Goal: Communication & Community: Answer question/provide support

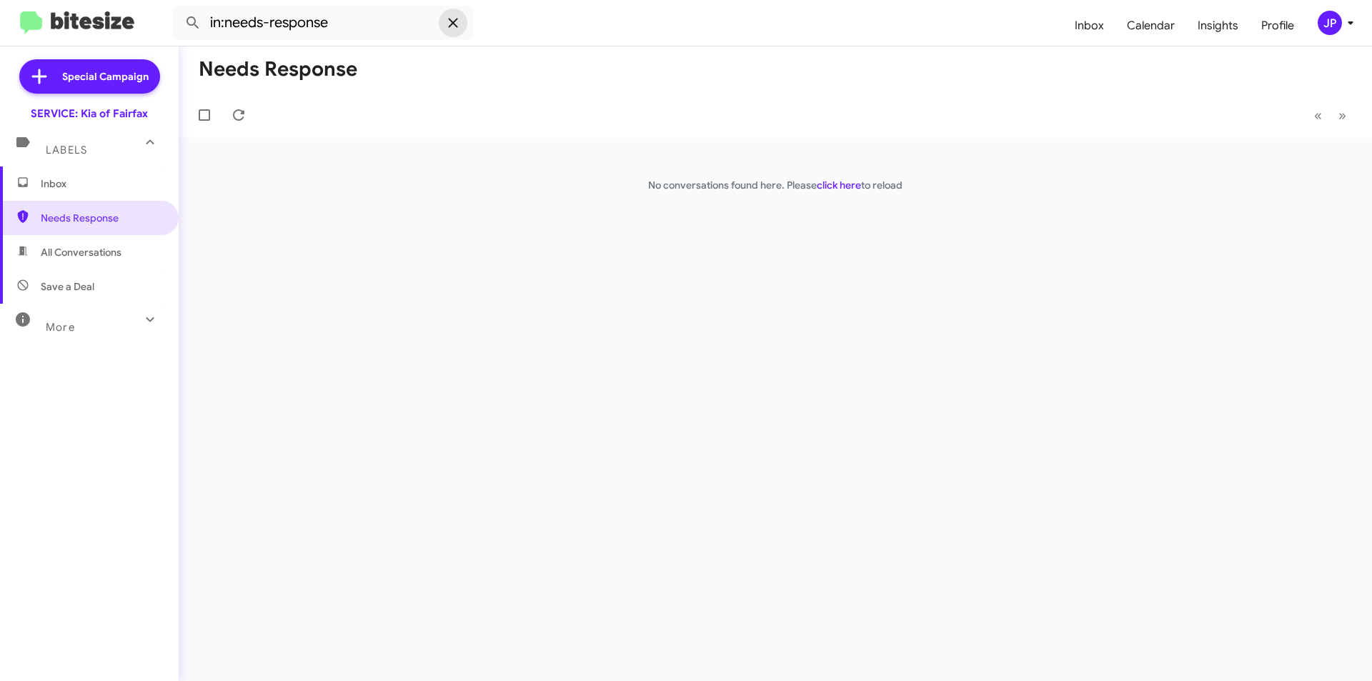
click at [460, 28] on icon at bounding box center [453, 22] width 17 height 17
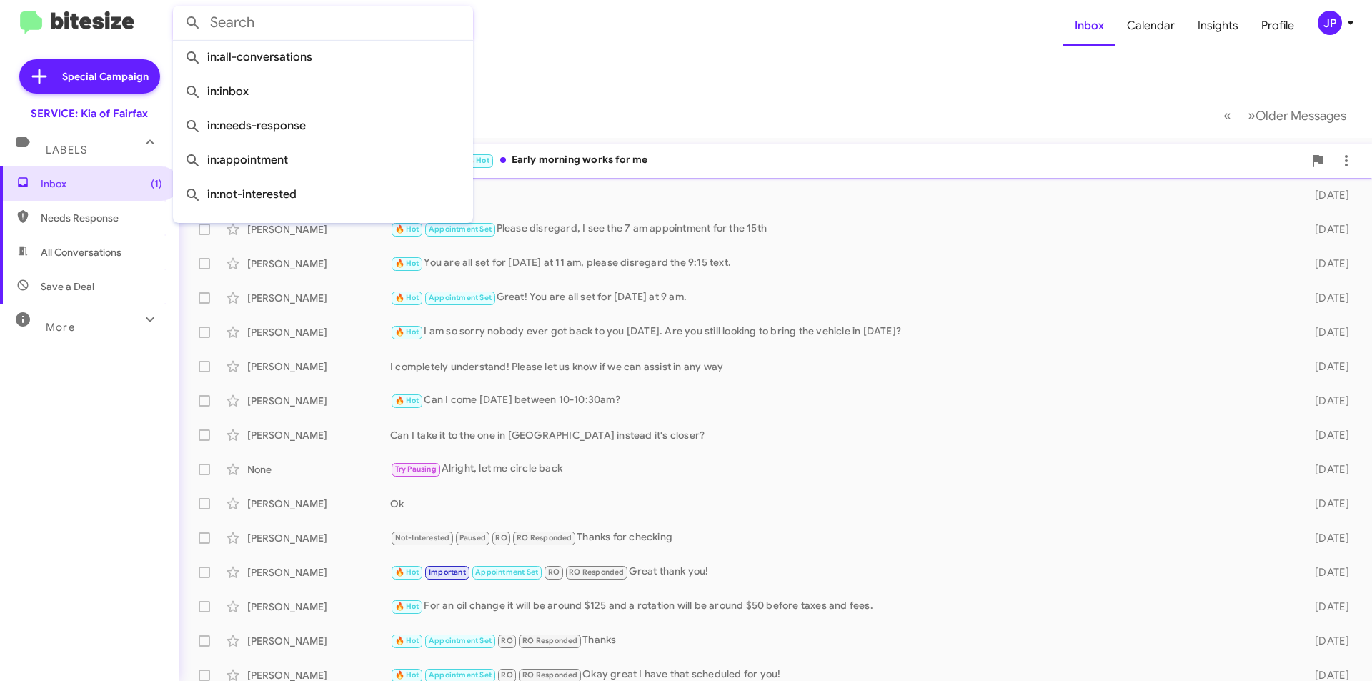
click at [643, 156] on div "Needs Response 🔥 Hot Early morning works for me" at bounding box center [847, 160] width 914 height 16
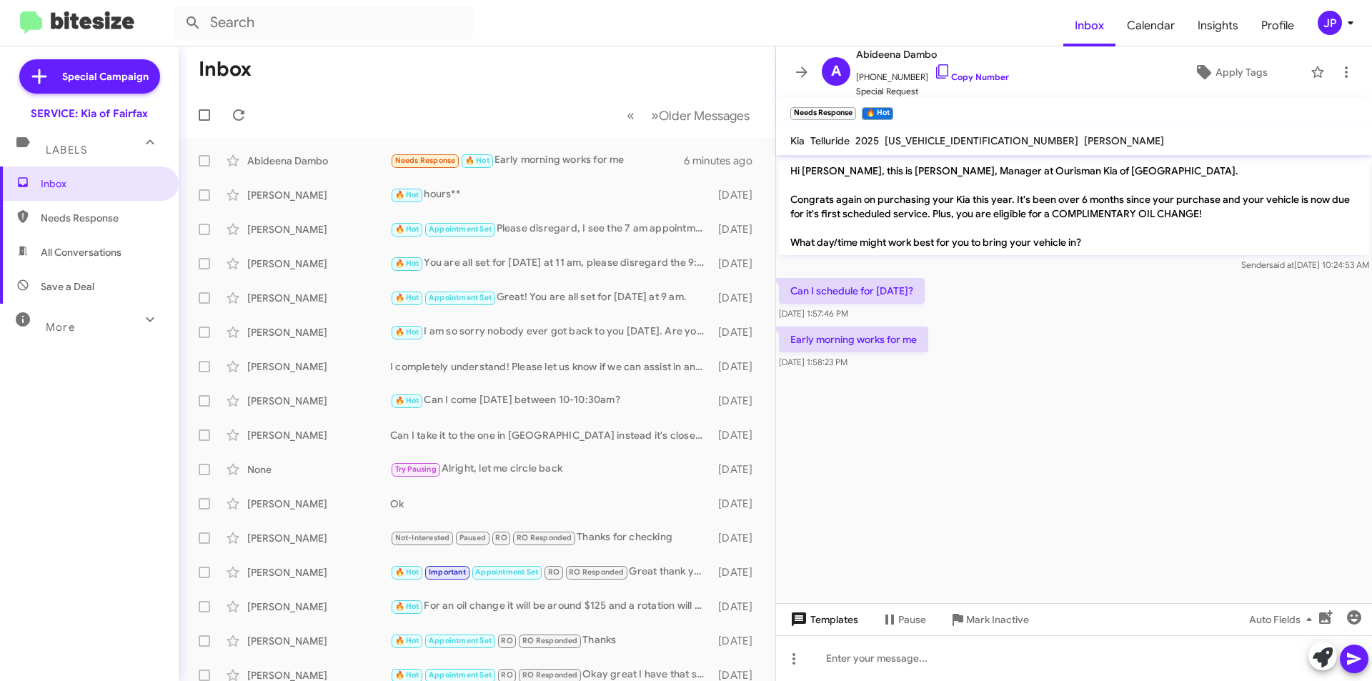
click at [827, 622] on span "Templates" at bounding box center [823, 620] width 71 height 26
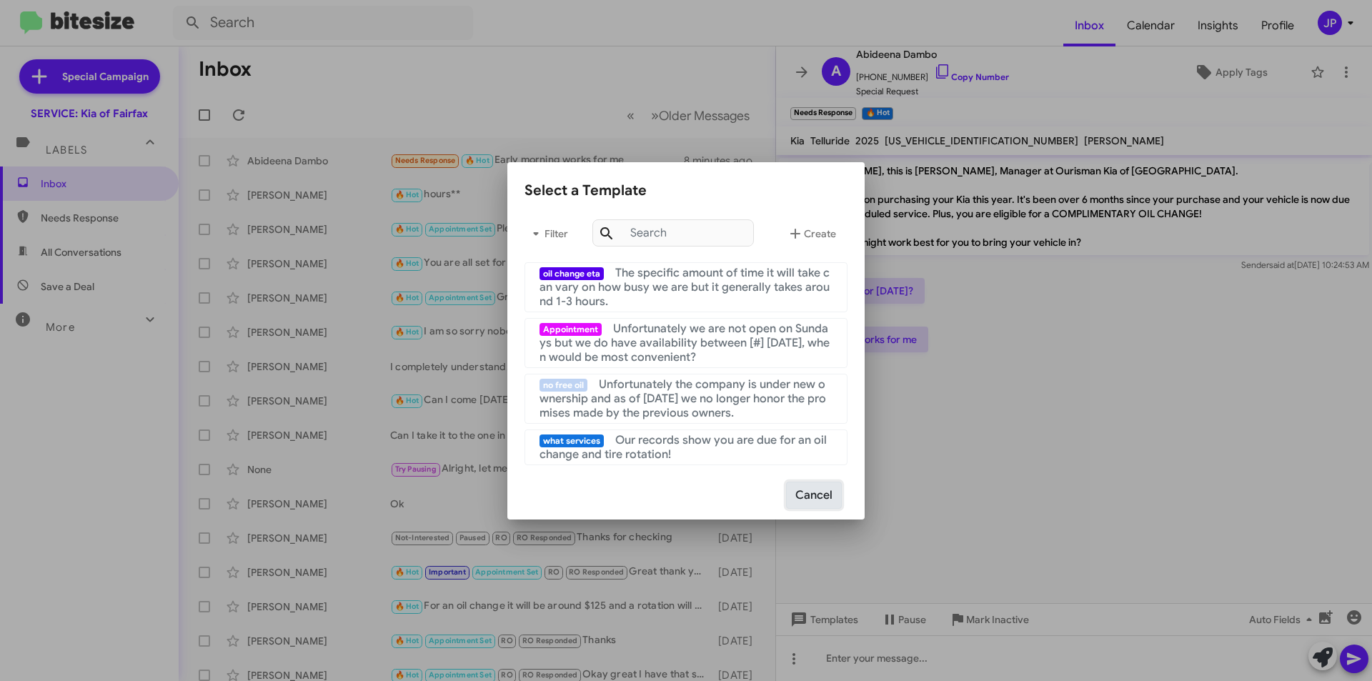
click at [817, 500] on button "Cancel" at bounding box center [814, 495] width 56 height 27
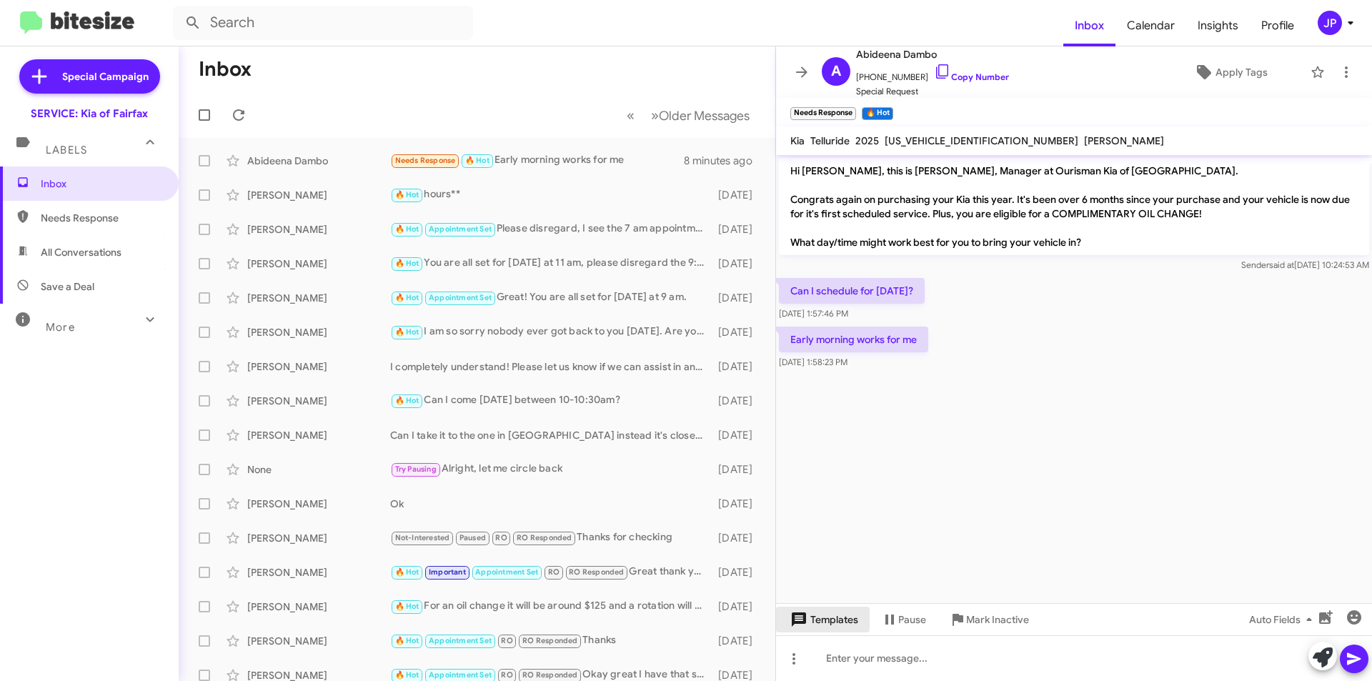
click at [803, 618] on icon at bounding box center [799, 619] width 17 height 17
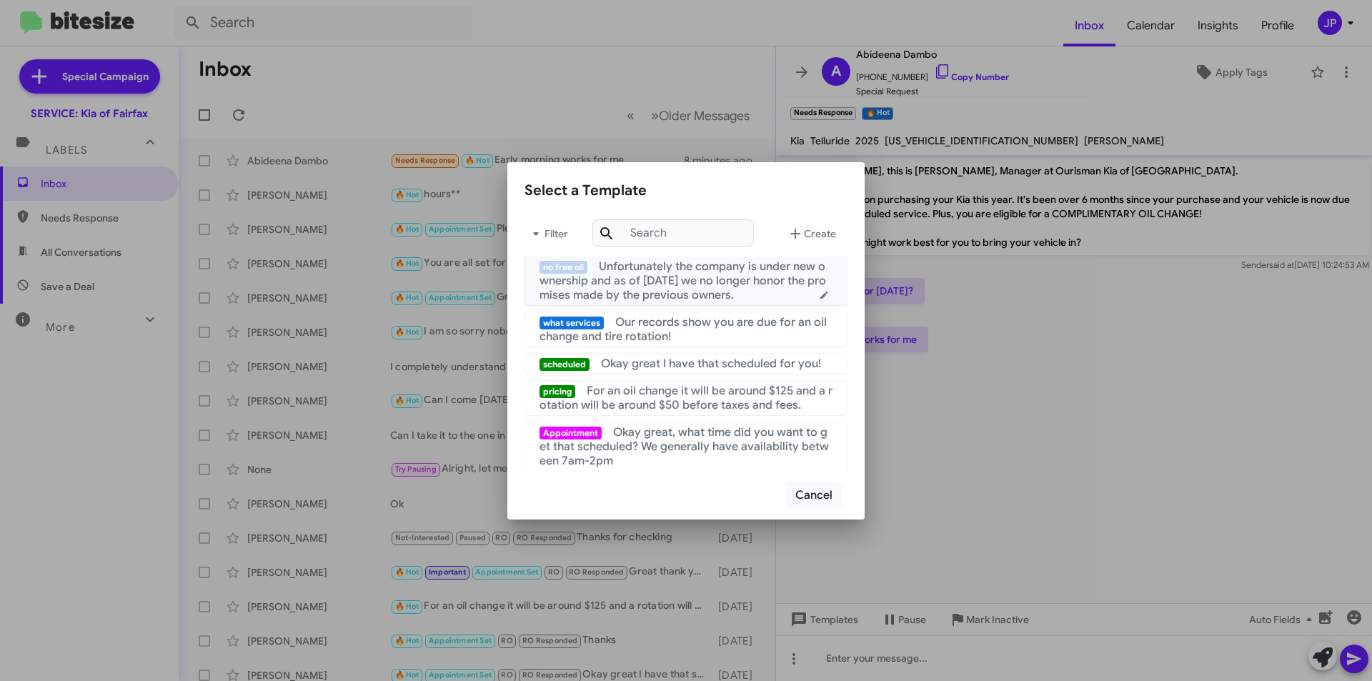
scroll to position [143, 0]
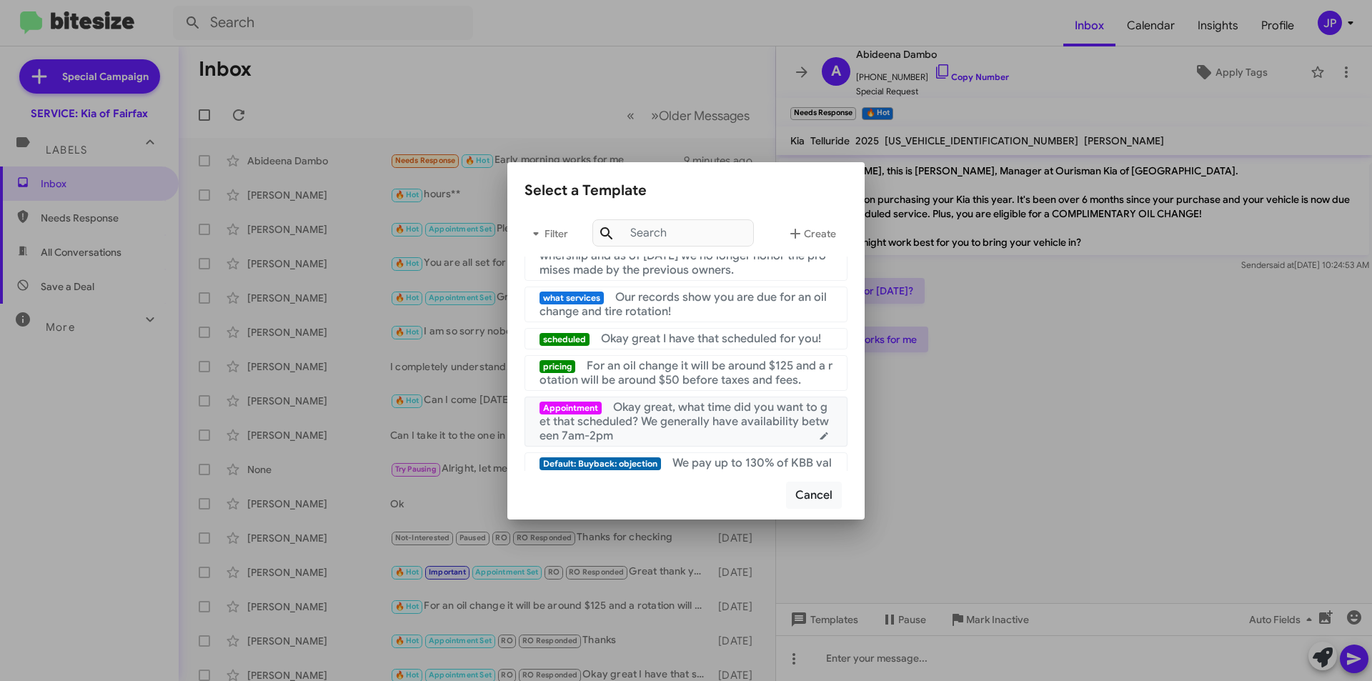
click at [677, 441] on span "Okay great, what time did you want to get that scheduled? We generally have ava…" at bounding box center [684, 421] width 289 height 43
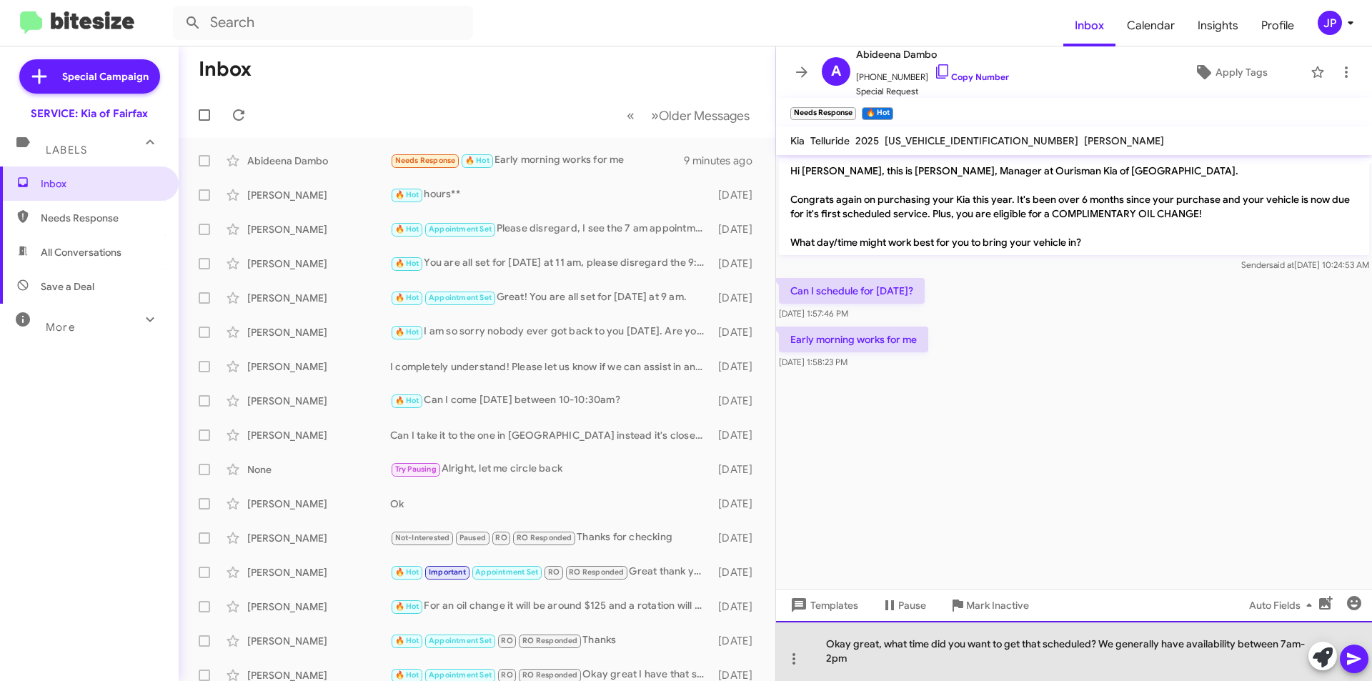
drag, startPoint x: 928, startPoint y: 644, endPoint x: 908, endPoint y: 642, distance: 19.4
click at [908, 642] on div "Okay great, what time did you want to get that scheduled? We generally have ava…" at bounding box center [1074, 651] width 596 height 60
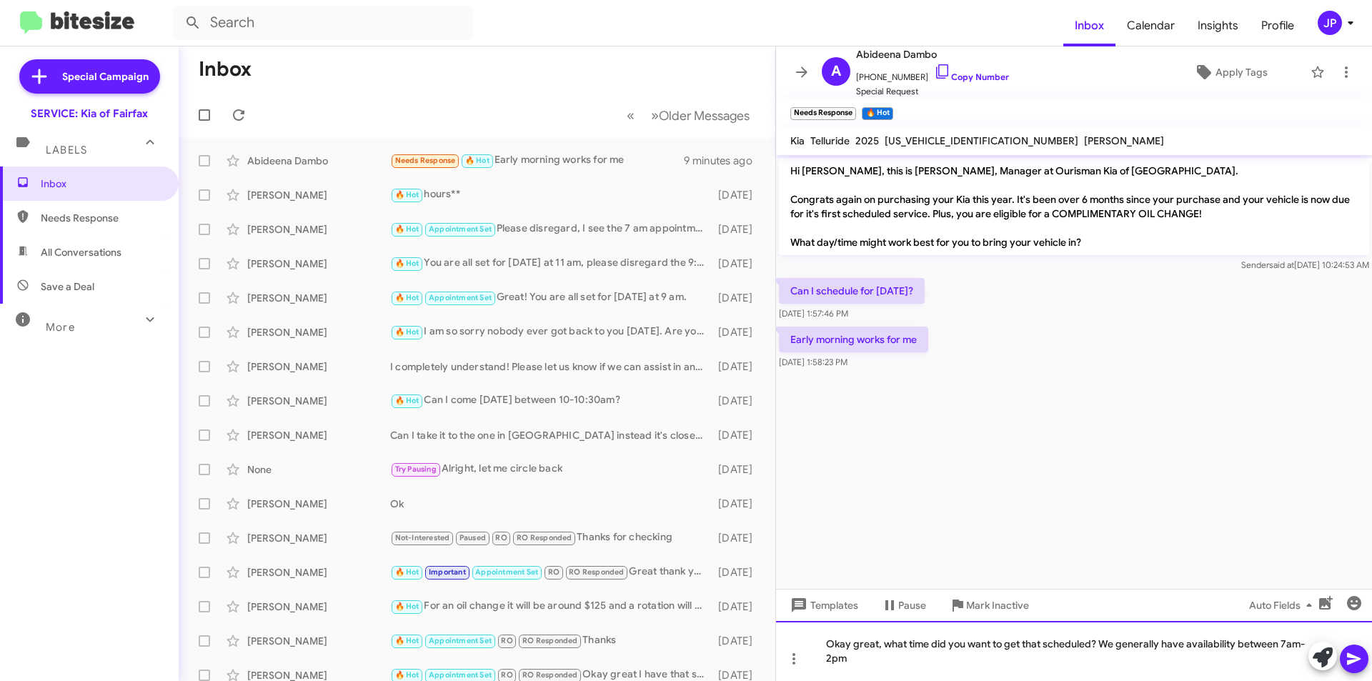
click at [896, 660] on div "Okay great, what time did you want to get that scheduled? We generally have ava…" at bounding box center [1074, 651] width 596 height 60
click at [1359, 662] on icon at bounding box center [1354, 658] width 17 height 17
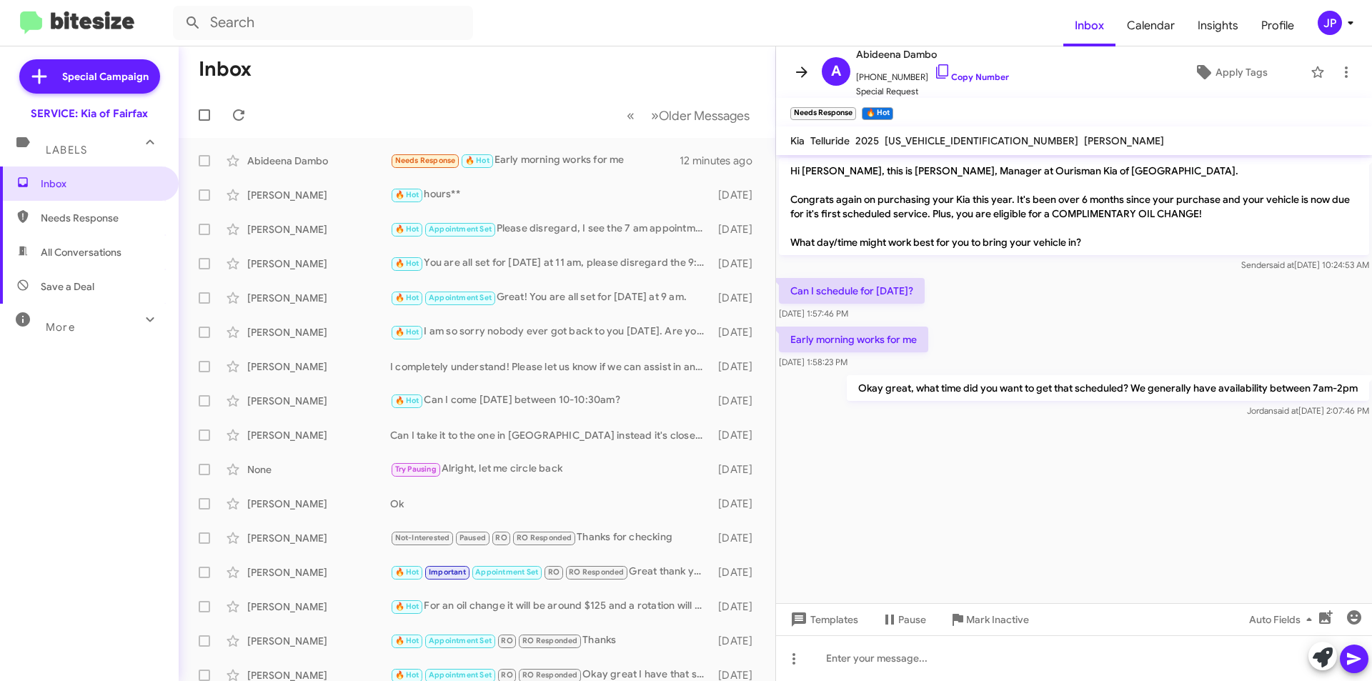
click at [797, 79] on icon at bounding box center [801, 72] width 17 height 17
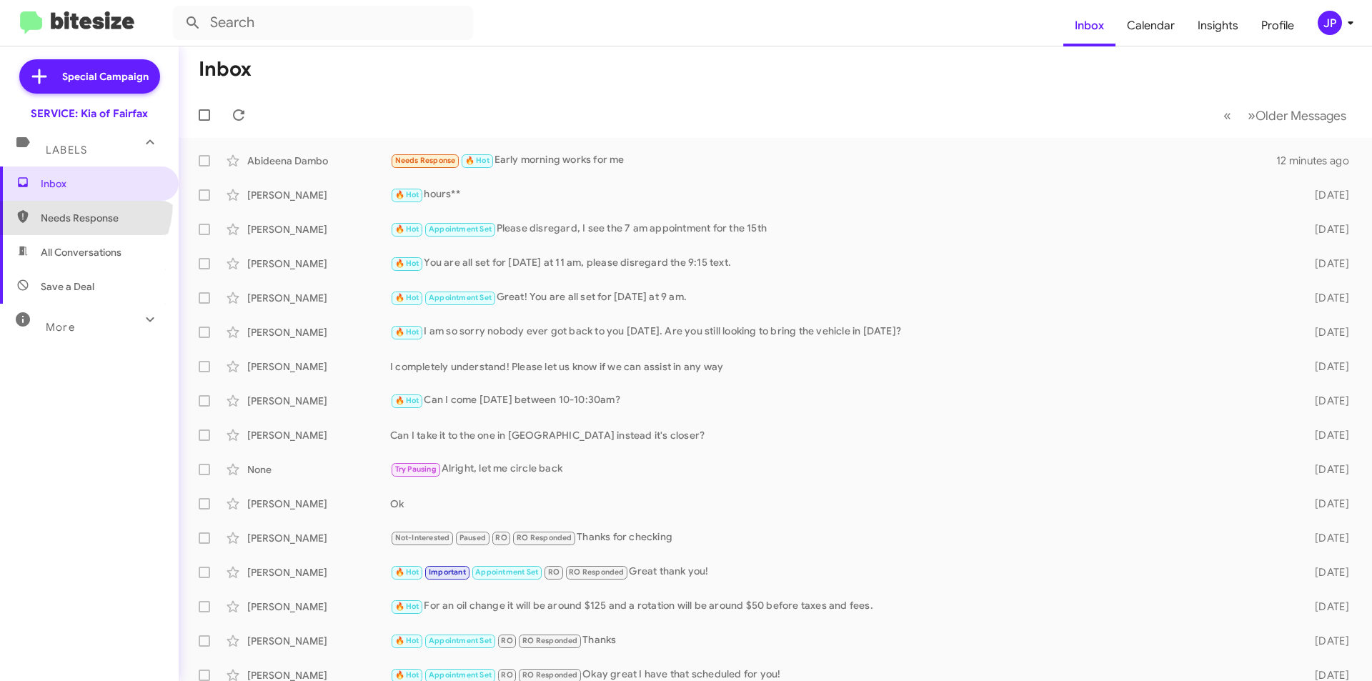
click at [69, 202] on span "Needs Response" at bounding box center [89, 218] width 179 height 34
type input "in:needs-response"
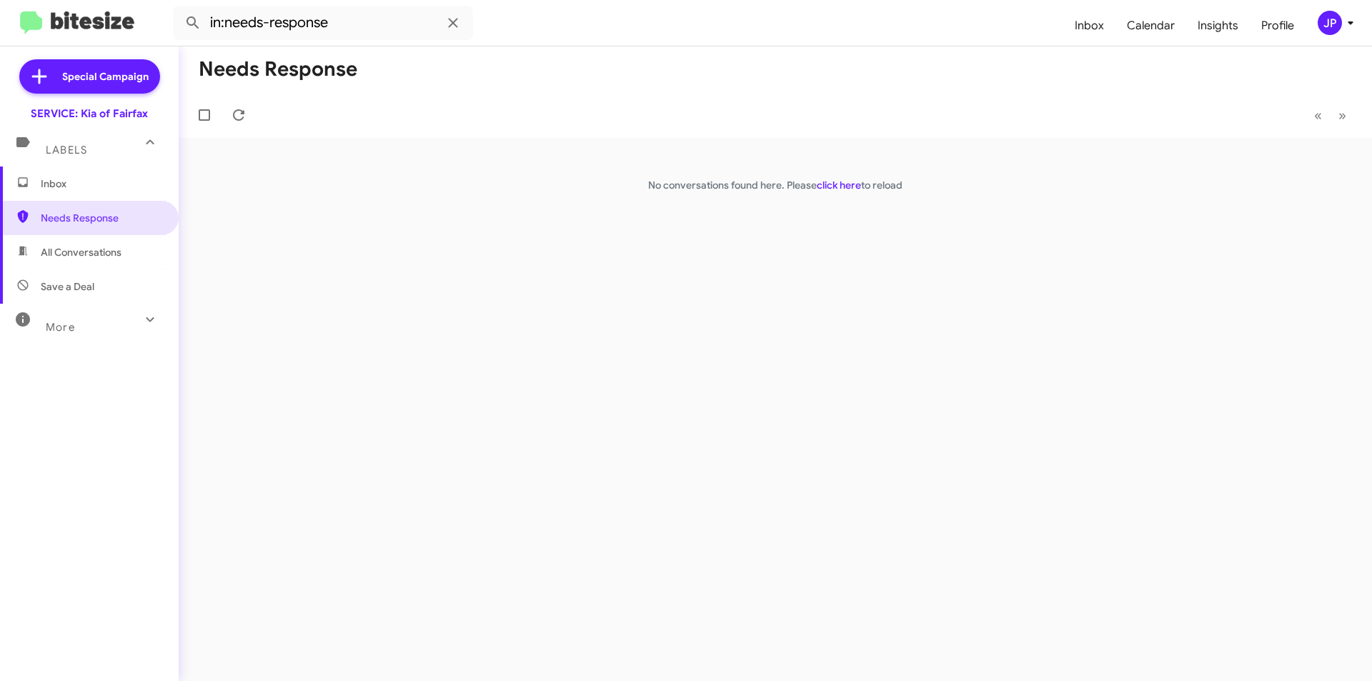
click at [69, 182] on span "Inbox" at bounding box center [102, 184] width 122 height 14
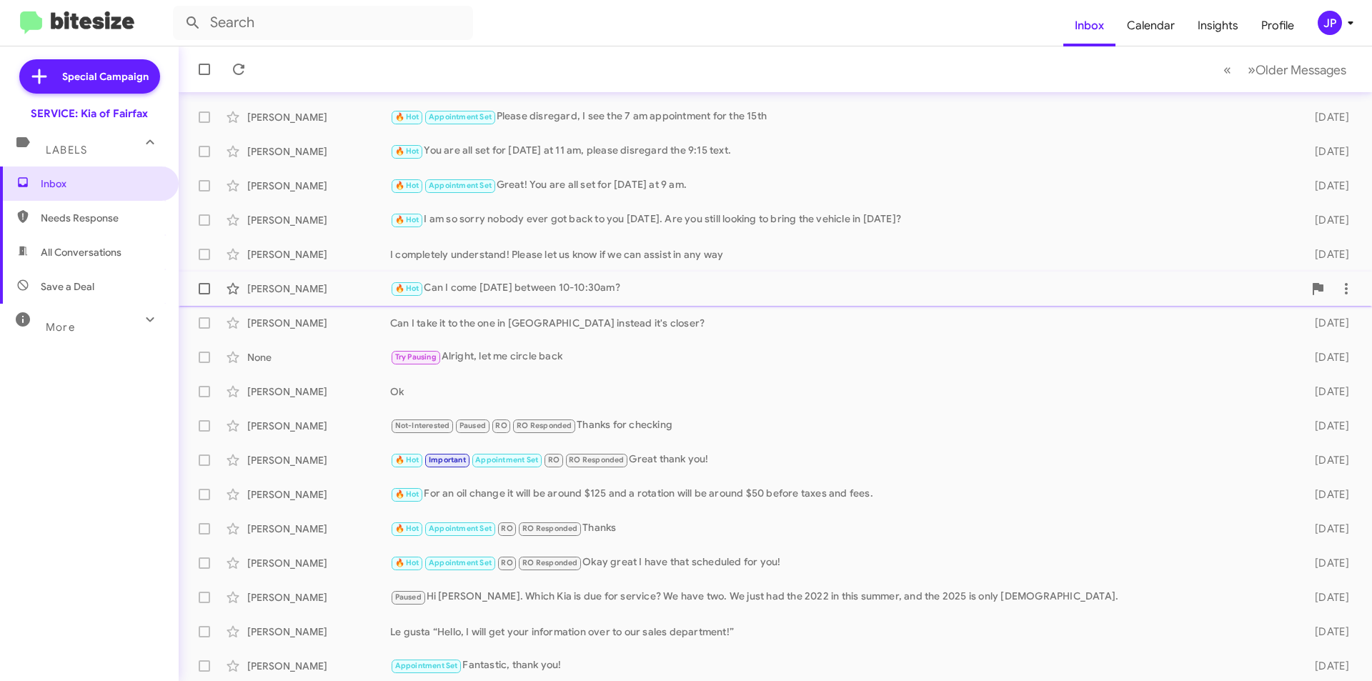
scroll to position [143, 0]
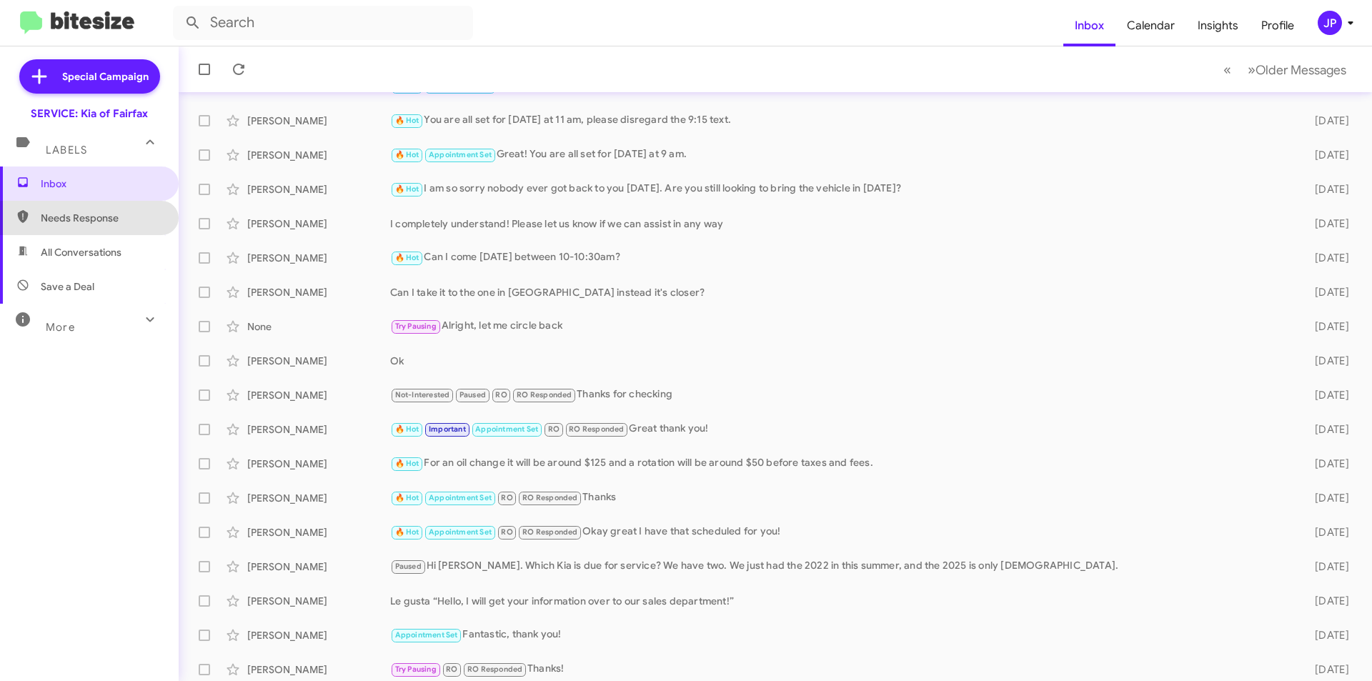
click at [133, 222] on span "Needs Response" at bounding box center [102, 218] width 122 height 14
type input "in:needs-response"
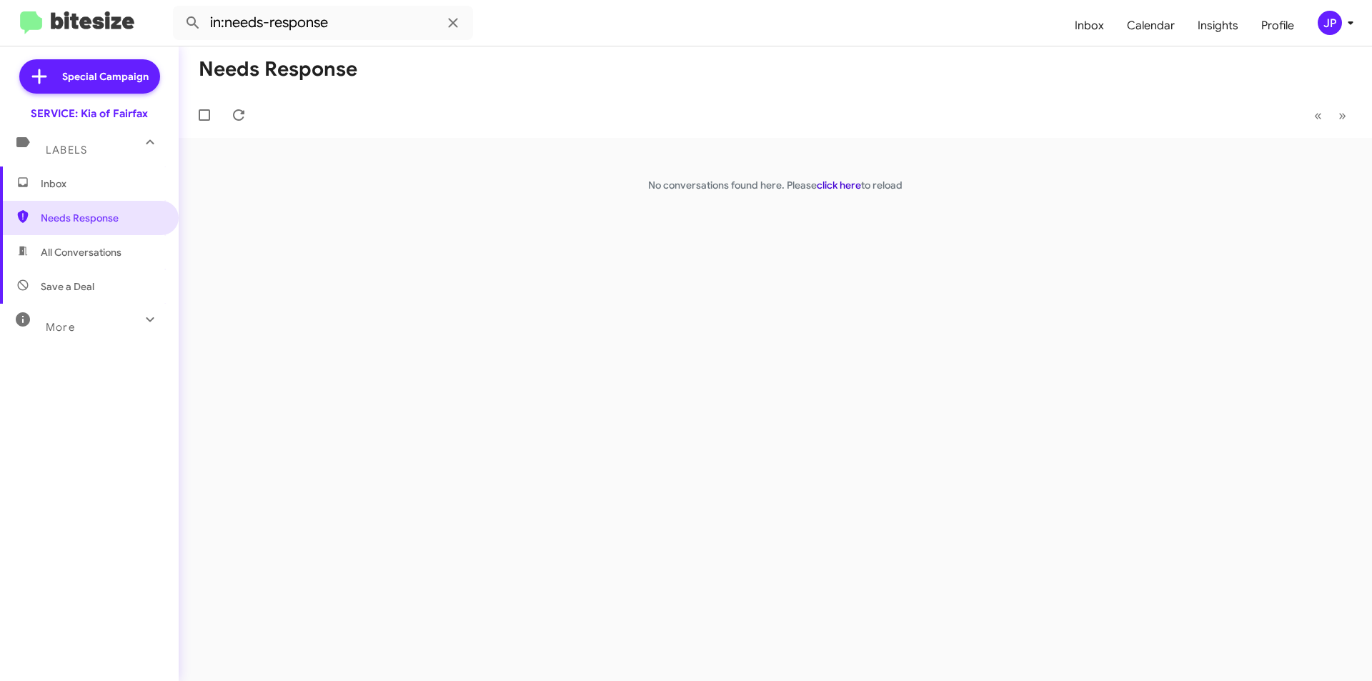
click at [848, 181] on link "click here" at bounding box center [839, 185] width 44 height 13
click at [538, 239] on div "Needs Response « Previous » Next No conversations found here. Please click here…" at bounding box center [776, 363] width 1194 height 635
click at [621, 163] on div "🔥 Hot Needs Response Let's do 8am pls." at bounding box center [847, 160] width 914 height 16
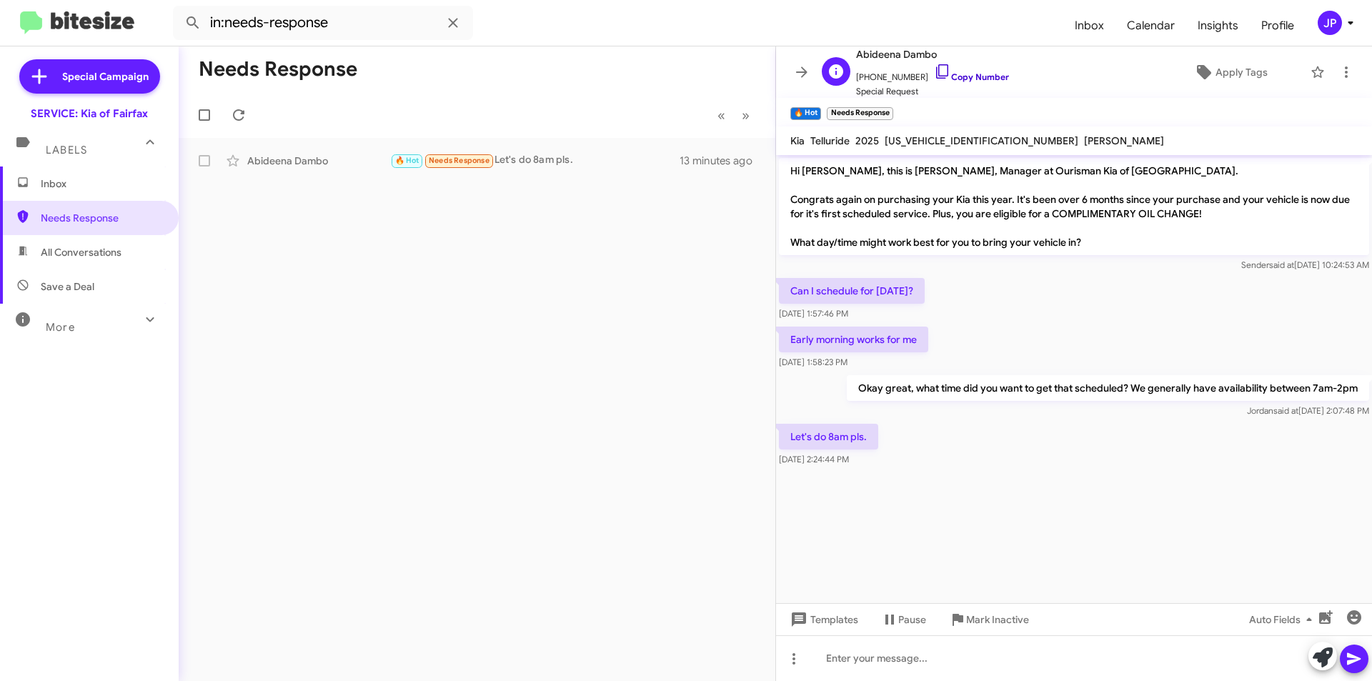
click at [934, 69] on icon at bounding box center [942, 71] width 17 height 17
click at [823, 616] on span "Templates" at bounding box center [823, 620] width 71 height 26
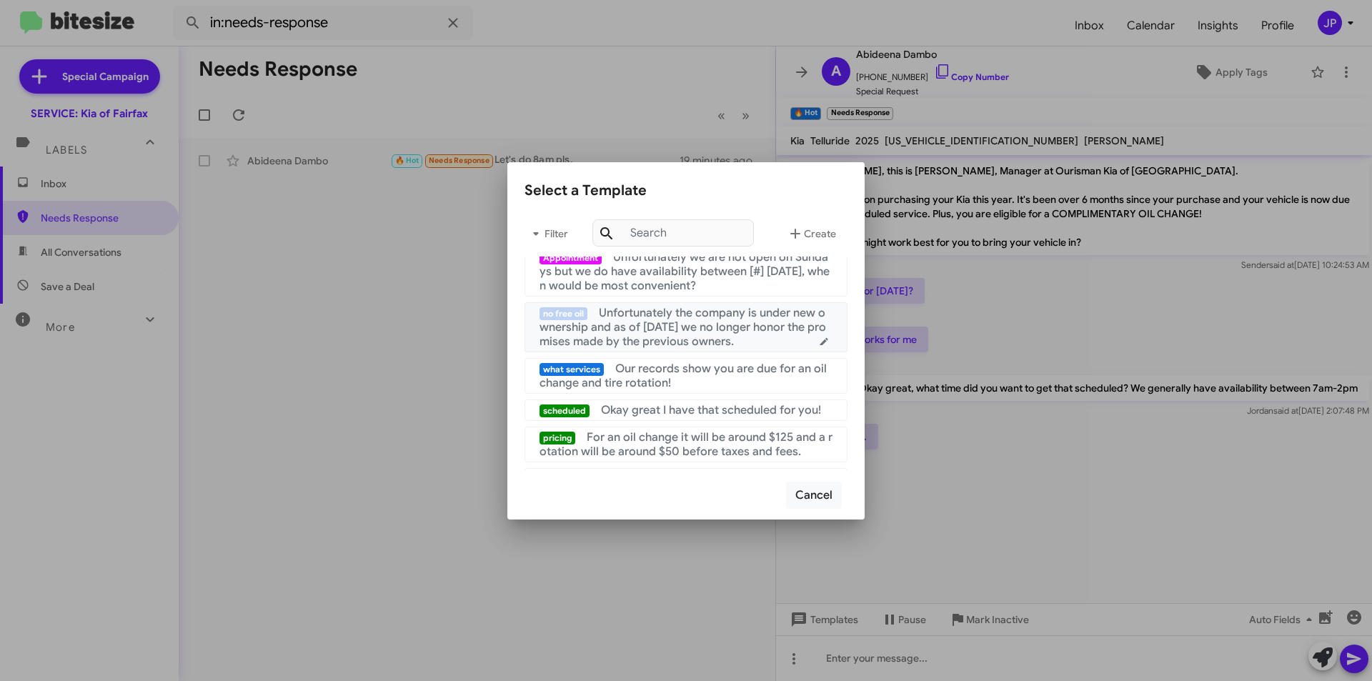
scroll to position [143, 0]
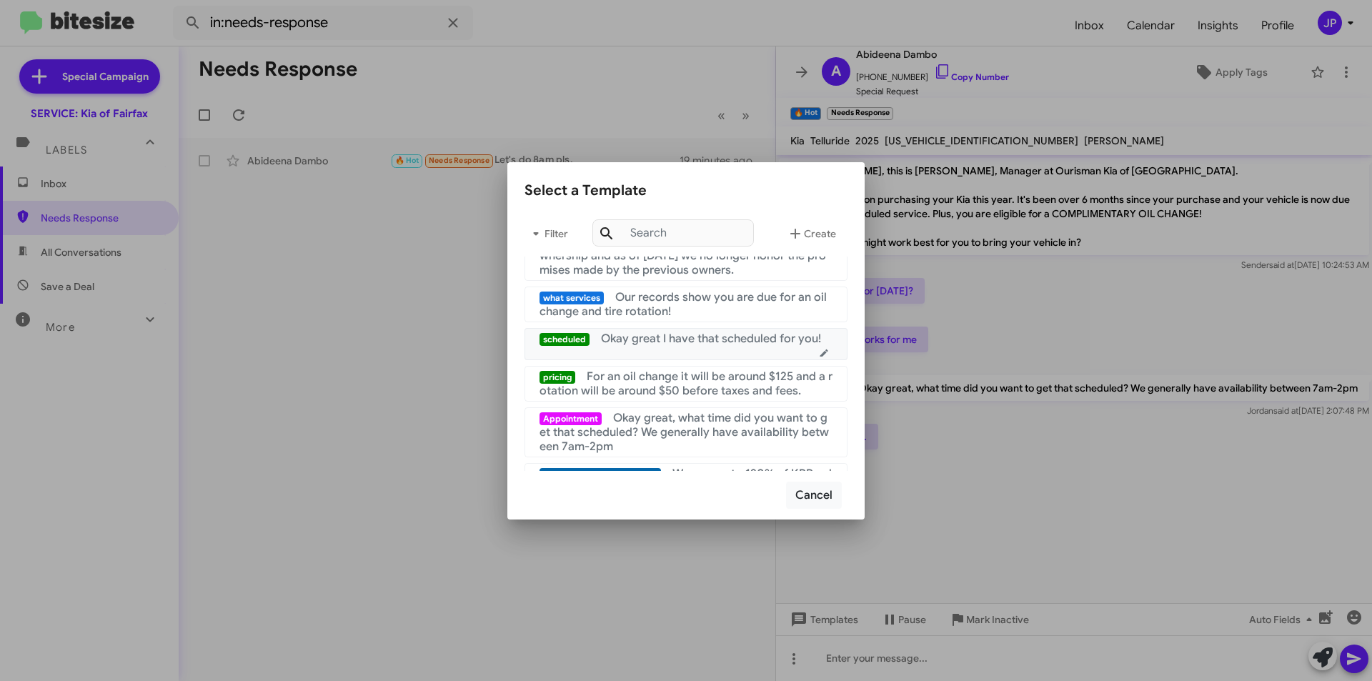
click at [746, 346] on span "Okay great I have that scheduled for you!" at bounding box center [711, 339] width 220 height 14
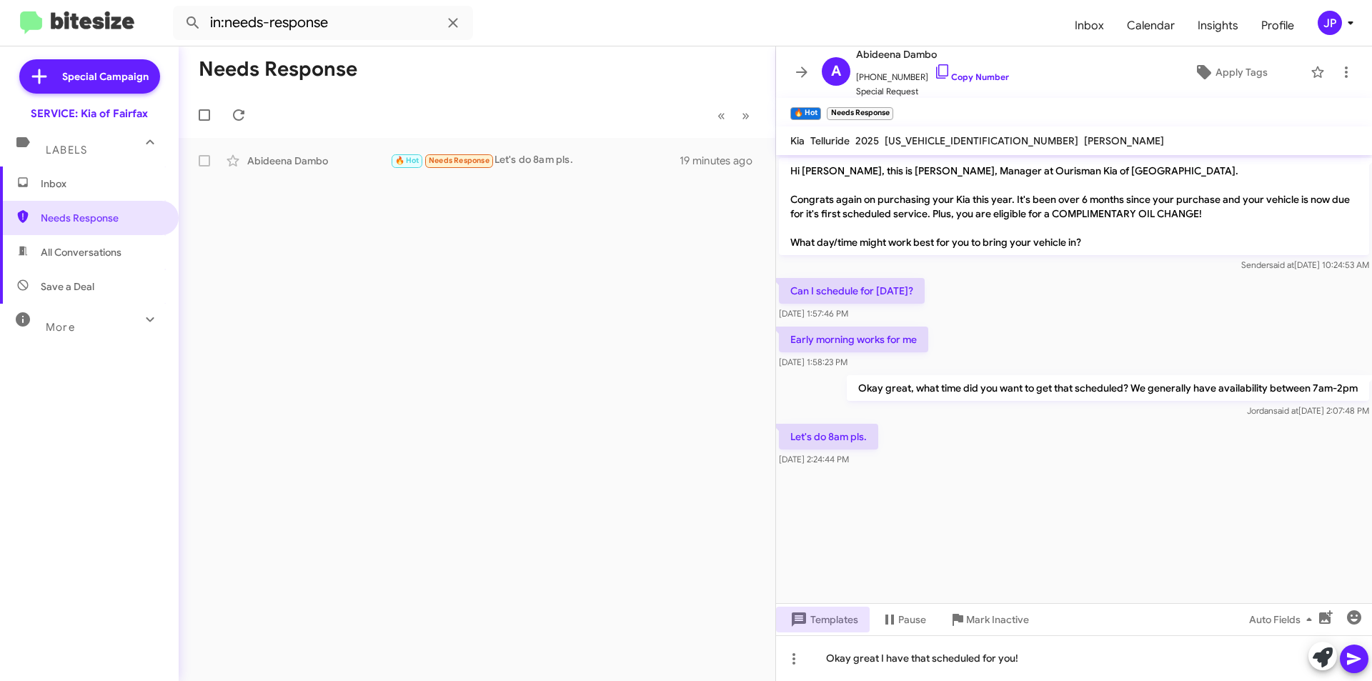
click at [1350, 660] on icon at bounding box center [1354, 659] width 14 height 12
